Goal: Task Accomplishment & Management: Use online tool/utility

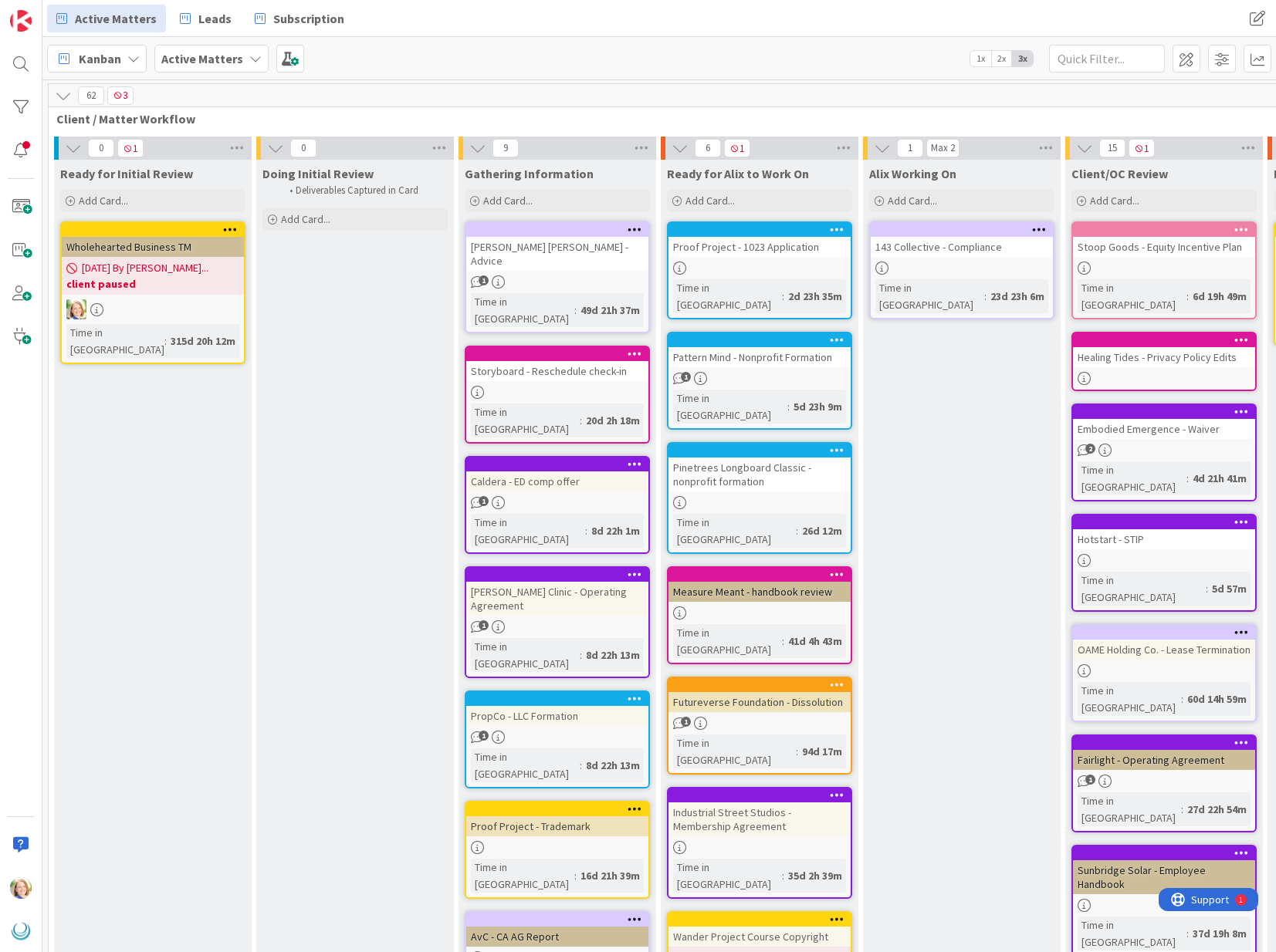
scroll to position [0, 584]
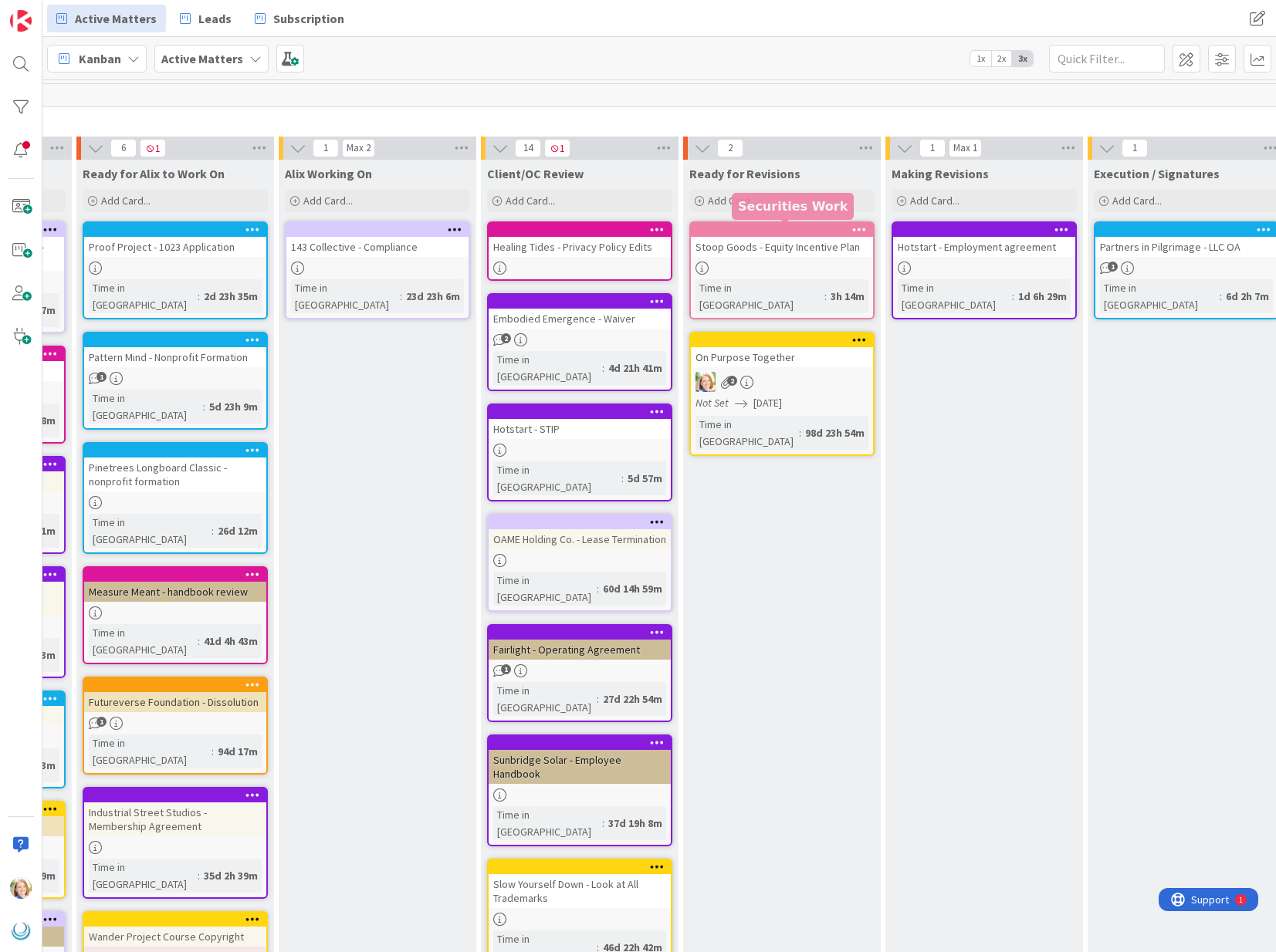
click at [743, 232] on div at bounding box center [785, 230] width 175 height 11
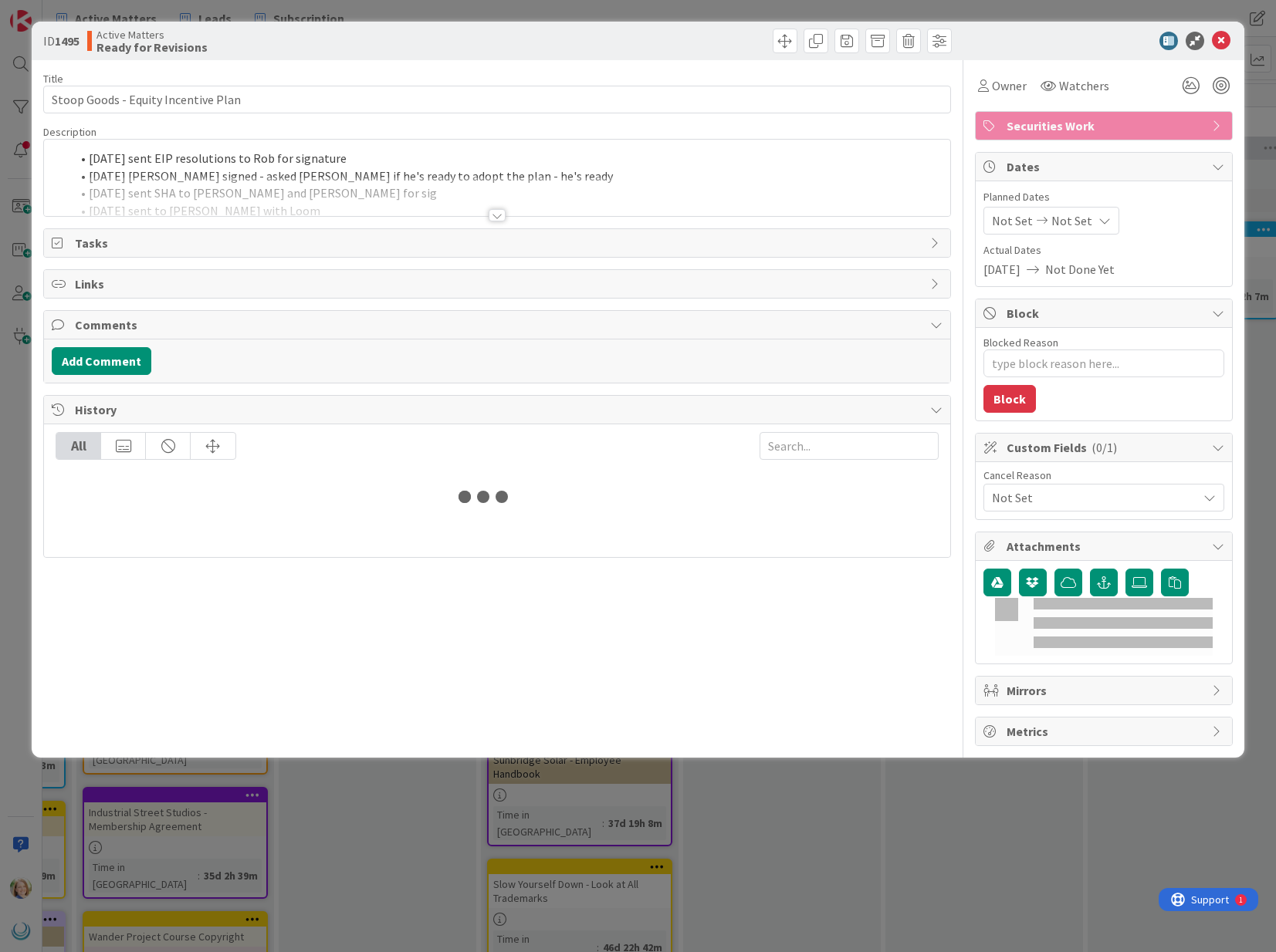
type textarea "x"
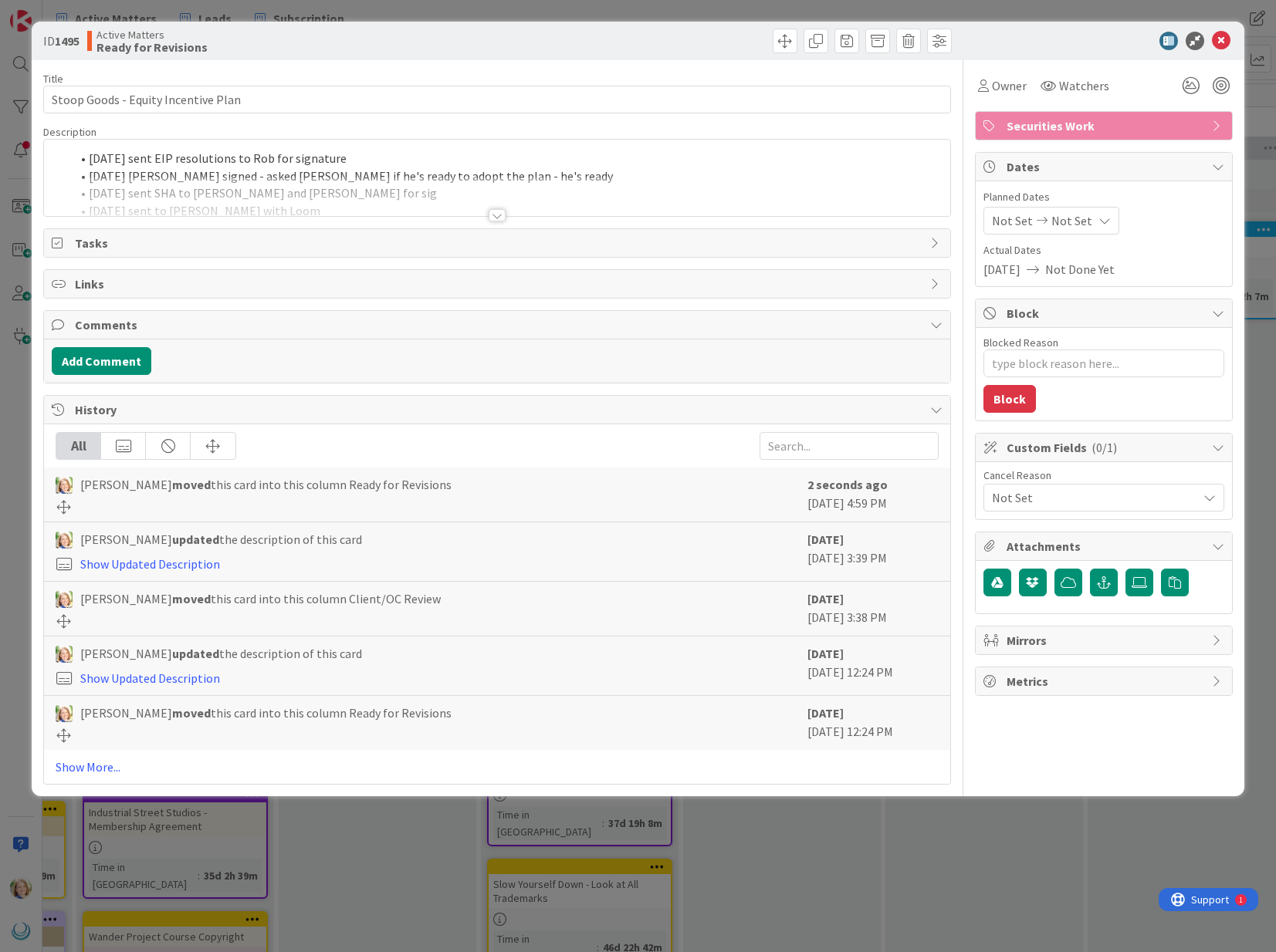
click at [90, 157] on li "[DATE] sent EIP resolutions to Rob for signature" at bounding box center [506, 159] width 872 height 18
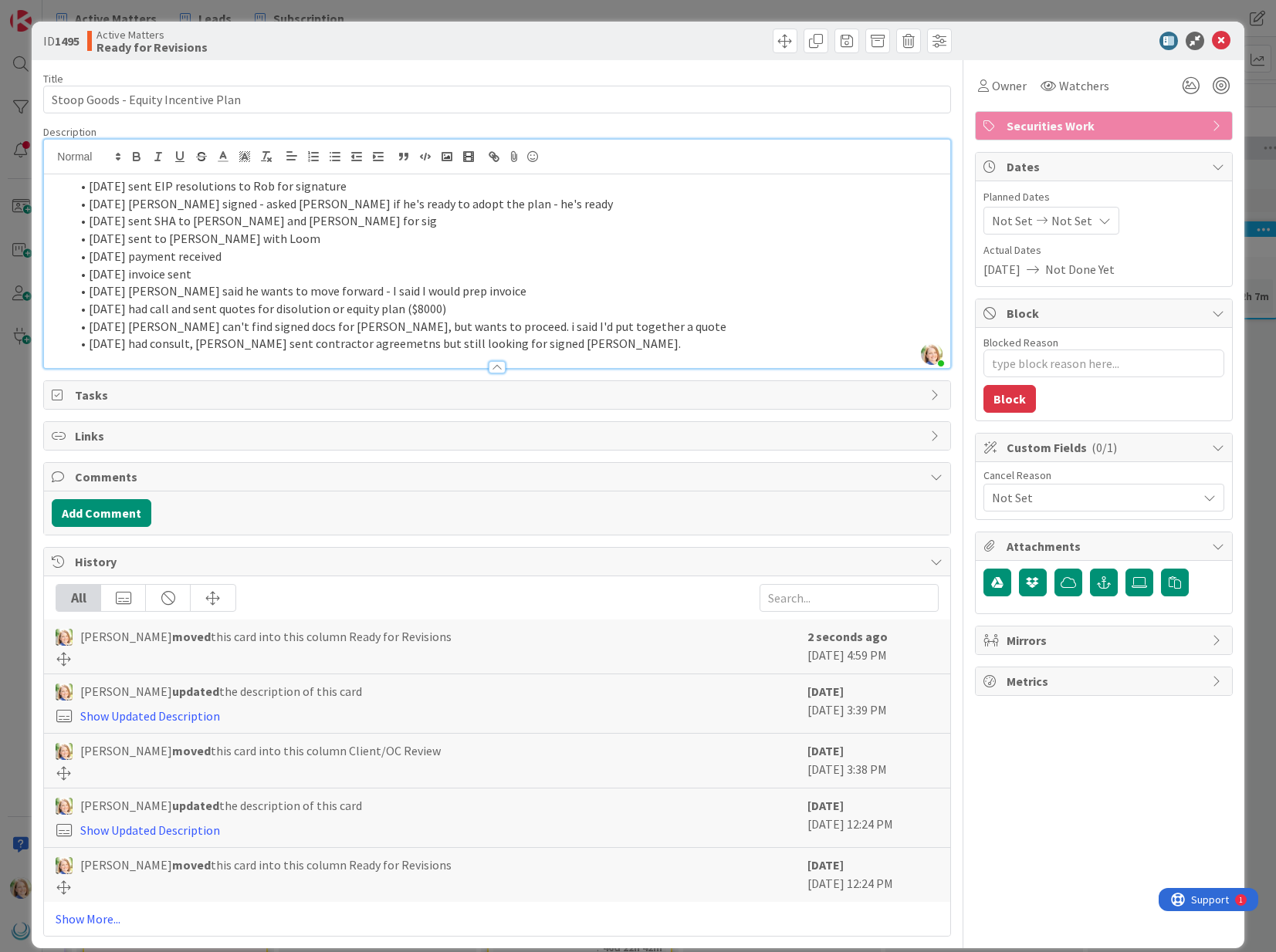
click at [88, 188] on li "[DATE] sent EIP resolutions to Rob for signature" at bounding box center [506, 186] width 872 height 18
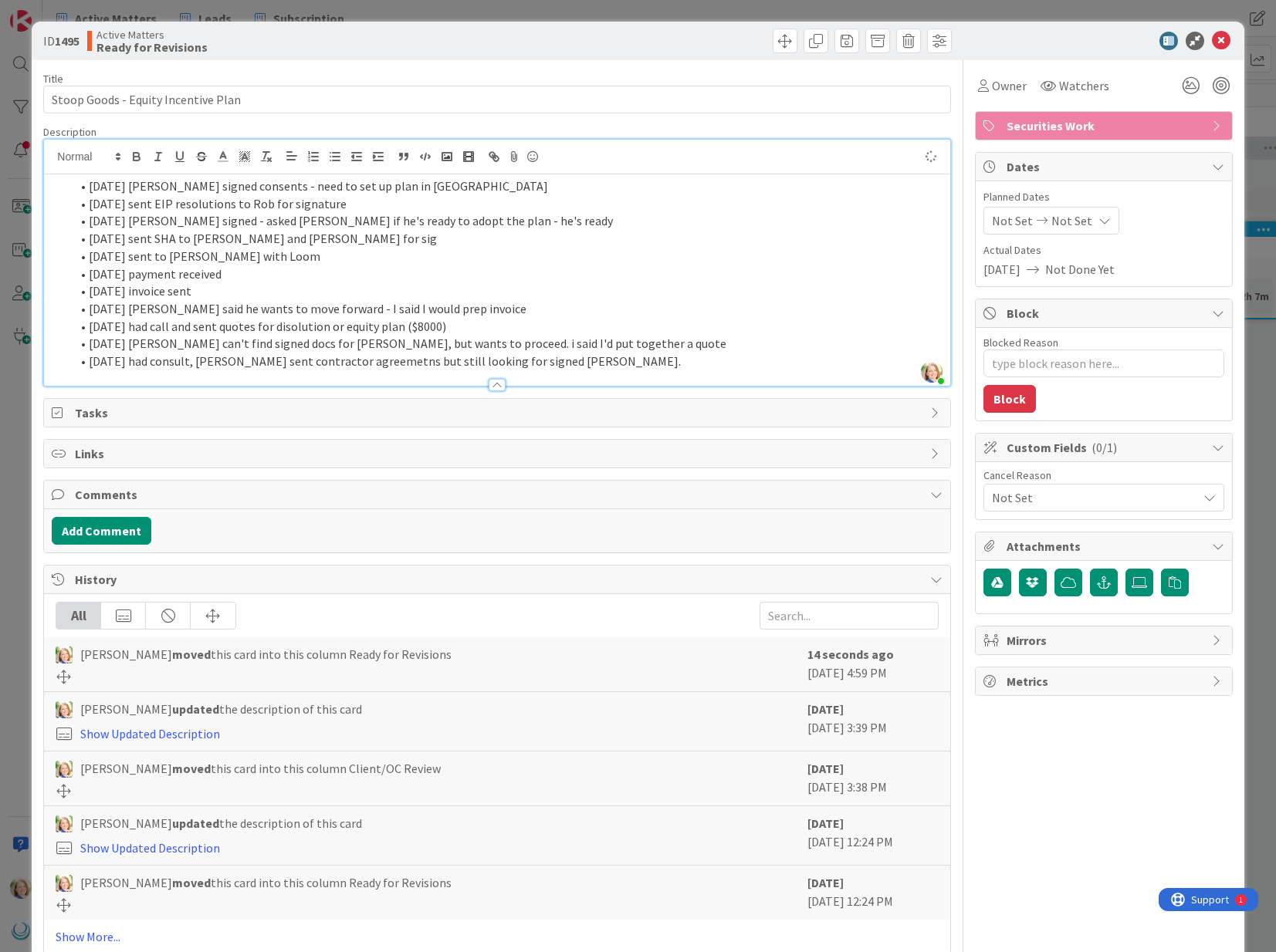
type textarea "x"
click at [1222, 41] on icon at bounding box center [1221, 40] width 19 height 19
